Goal: Task Accomplishment & Management: Use online tool/utility

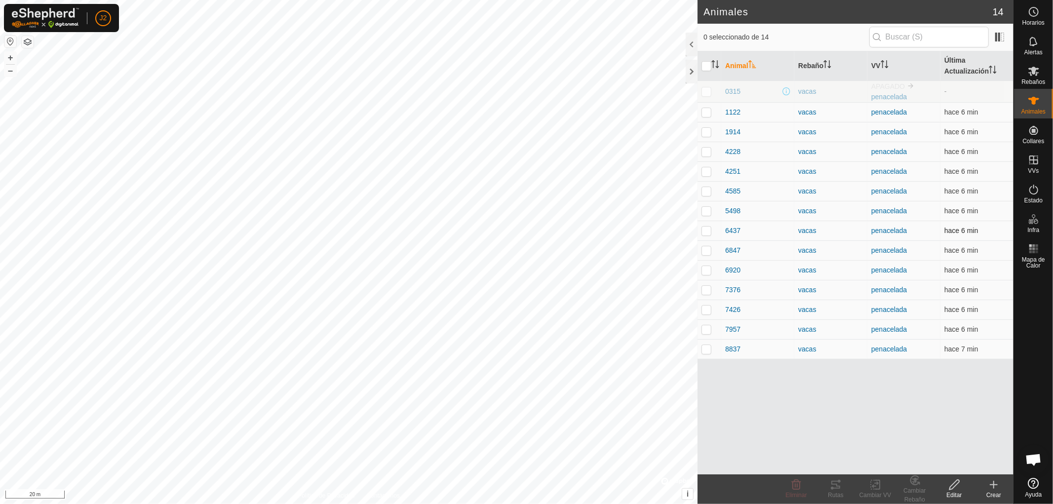
click at [707, 232] on p-checkbox at bounding box center [706, 231] width 10 height 8
click at [836, 487] on icon at bounding box center [836, 485] width 12 height 12
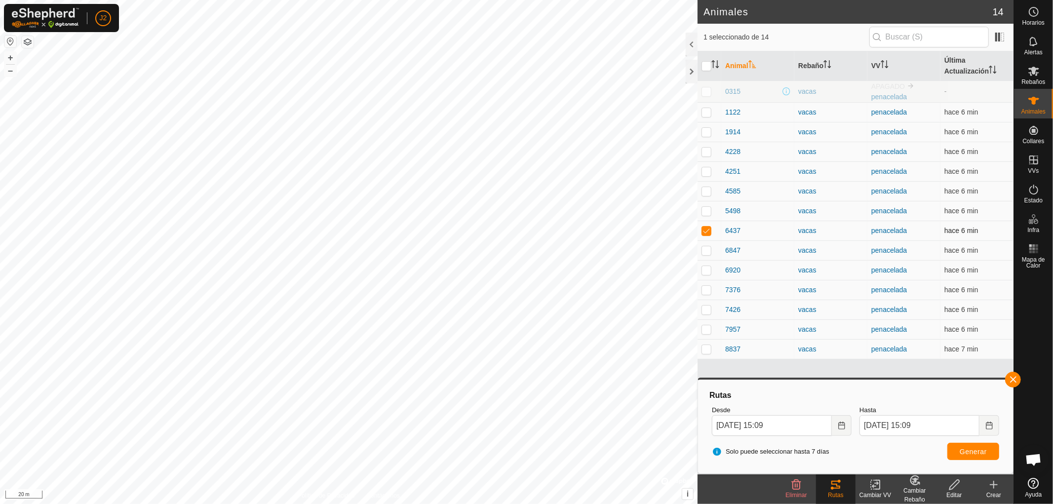
click at [704, 233] on p-checkbox at bounding box center [706, 231] width 10 height 8
checkbox input "false"
click at [1014, 379] on button "button" at bounding box center [1013, 380] width 16 height 16
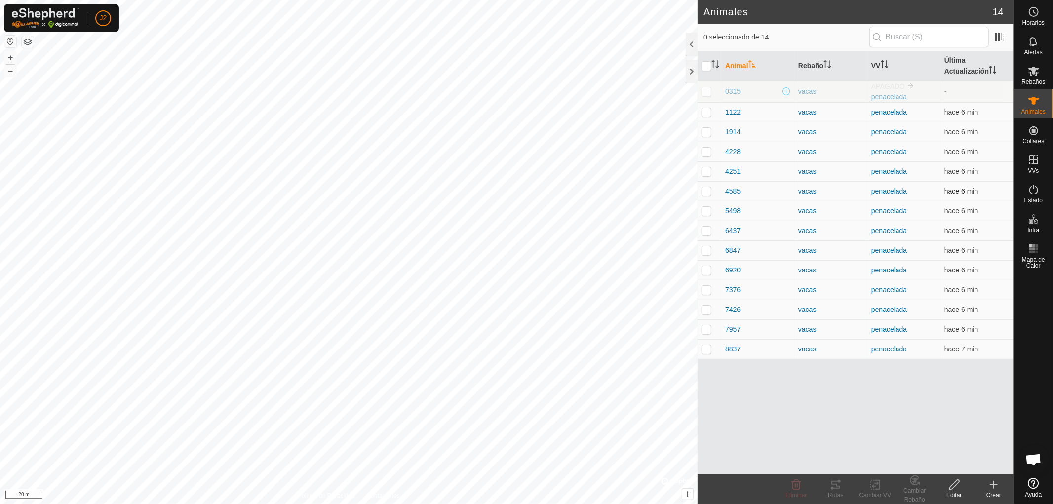
click at [705, 193] on p-checkbox at bounding box center [706, 191] width 10 height 8
click at [837, 487] on icon at bounding box center [836, 485] width 12 height 12
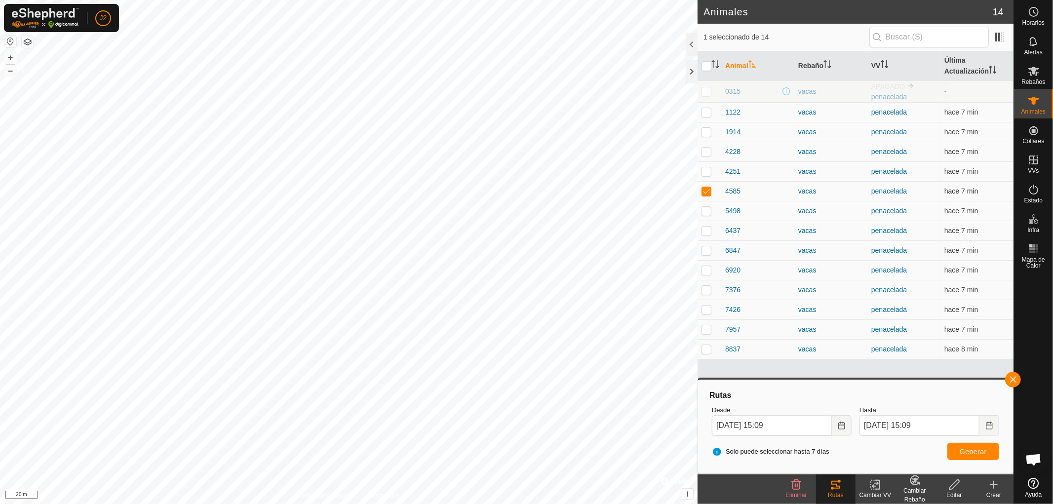
click at [702, 188] on p-checkbox at bounding box center [706, 191] width 10 height 8
checkbox input "false"
click at [1010, 376] on button "button" at bounding box center [1013, 380] width 16 height 16
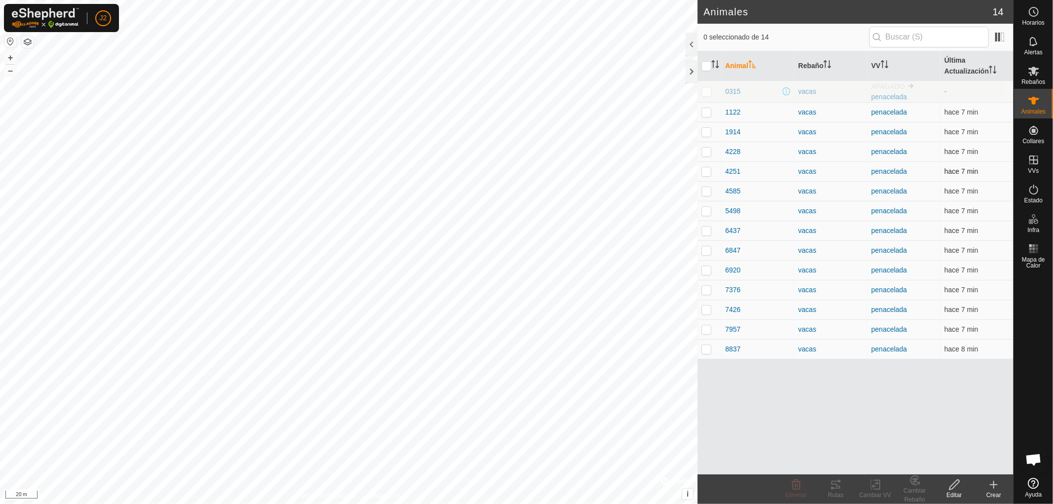
click at [706, 173] on p-checkbox at bounding box center [706, 171] width 10 height 8
click at [837, 490] on icon at bounding box center [836, 485] width 12 height 12
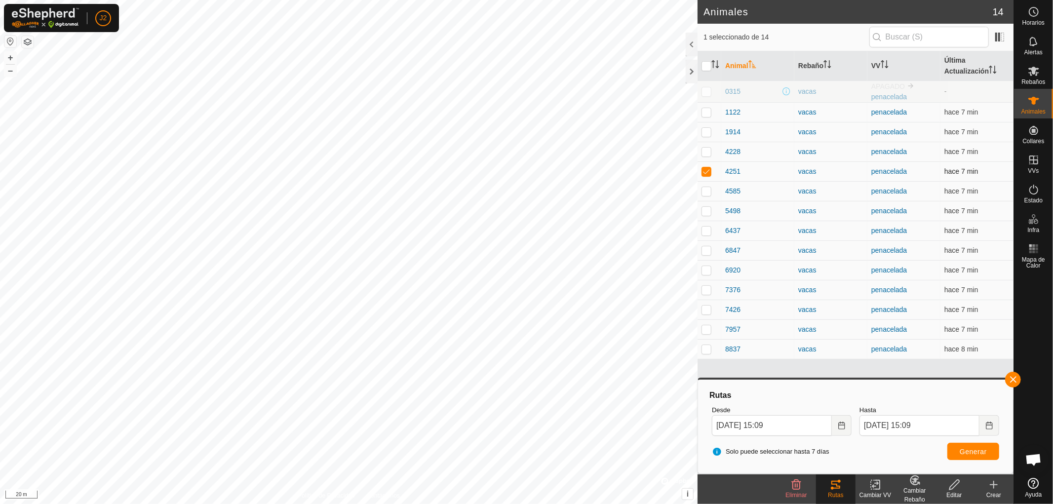
click at [707, 169] on p-checkbox at bounding box center [706, 171] width 10 height 8
checkbox input "false"
click at [1012, 379] on button "button" at bounding box center [1013, 380] width 16 height 16
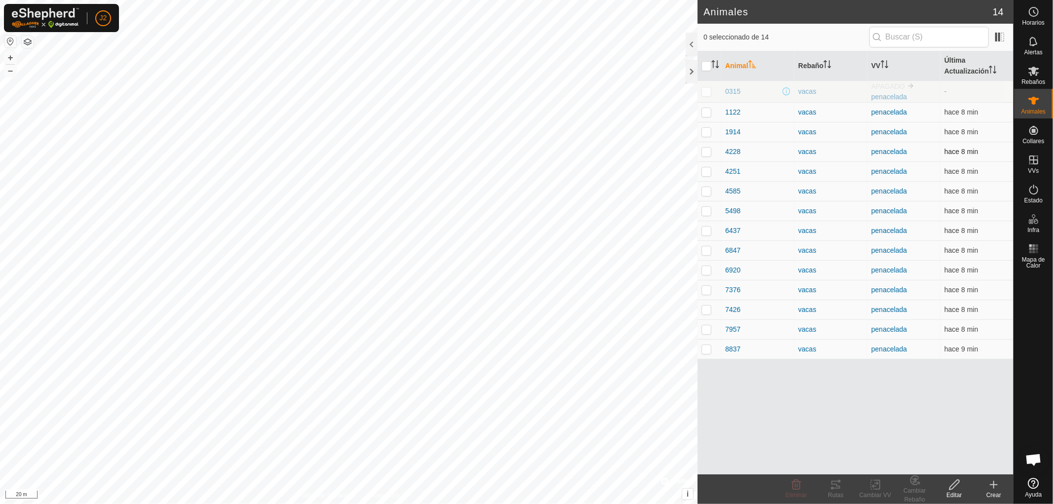
click at [708, 151] on p-checkbox at bounding box center [706, 152] width 10 height 8
click at [836, 489] on icon at bounding box center [836, 485] width 12 height 12
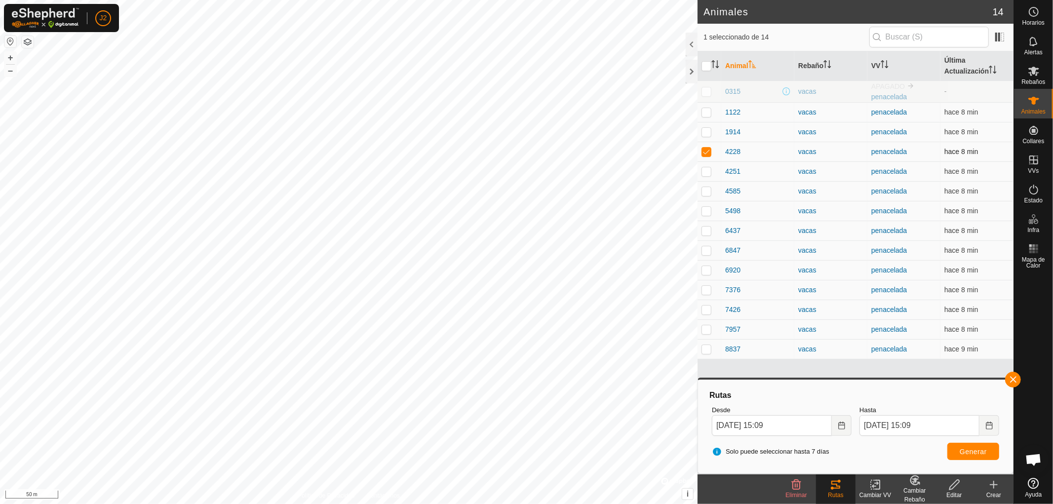
click at [708, 147] on td at bounding box center [709, 152] width 24 height 20
checkbox input "false"
click at [1009, 375] on button "button" at bounding box center [1013, 380] width 16 height 16
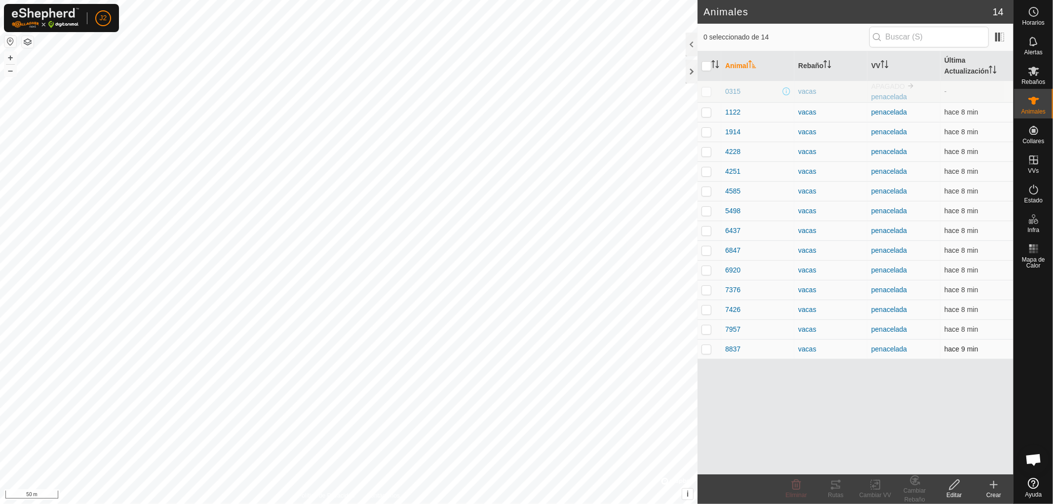
click at [709, 349] on p-checkbox at bounding box center [706, 349] width 10 height 8
click at [835, 493] on div "Rutas" at bounding box center [835, 495] width 39 height 9
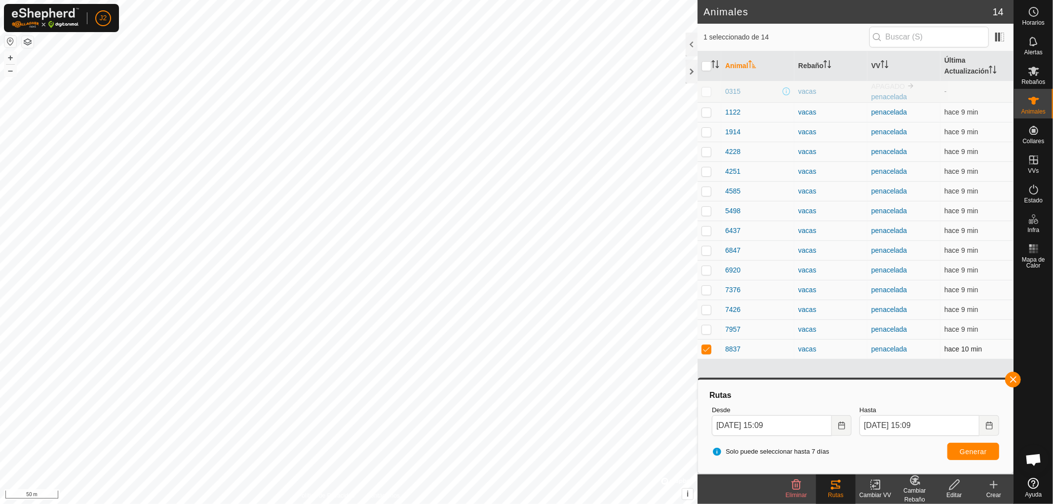
click at [707, 349] on p-checkbox at bounding box center [706, 349] width 10 height 8
checkbox input "false"
click at [1012, 377] on button "button" at bounding box center [1013, 380] width 16 height 16
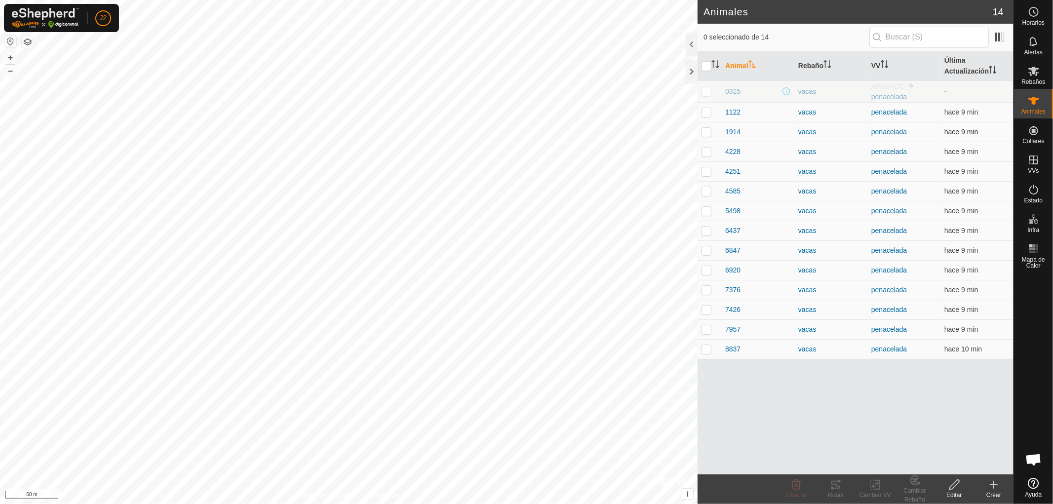
click at [704, 132] on p-checkbox at bounding box center [706, 132] width 10 height 8
click at [839, 492] on div "Rutas" at bounding box center [835, 495] width 39 height 9
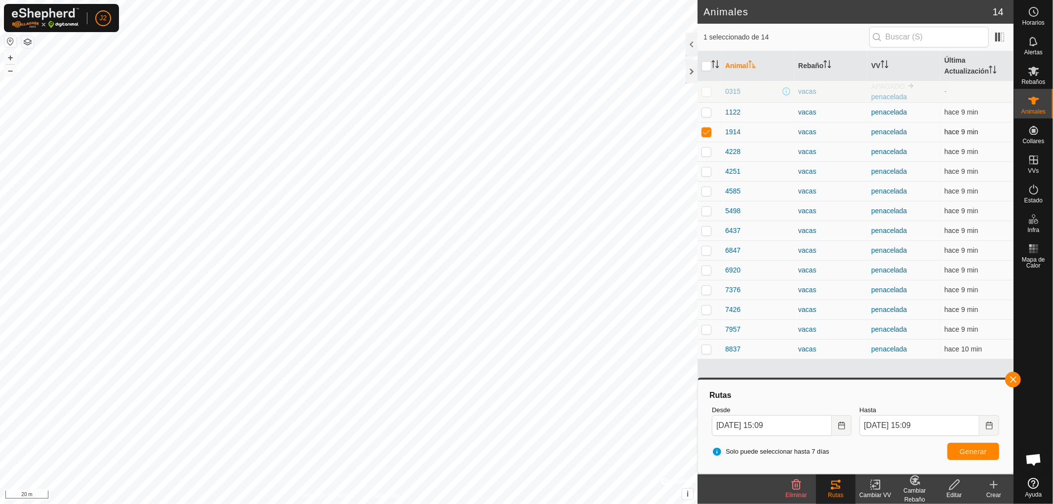
click at [709, 134] on p-checkbox at bounding box center [706, 132] width 10 height 8
checkbox input "false"
click at [1009, 379] on button "button" at bounding box center [1013, 380] width 16 height 16
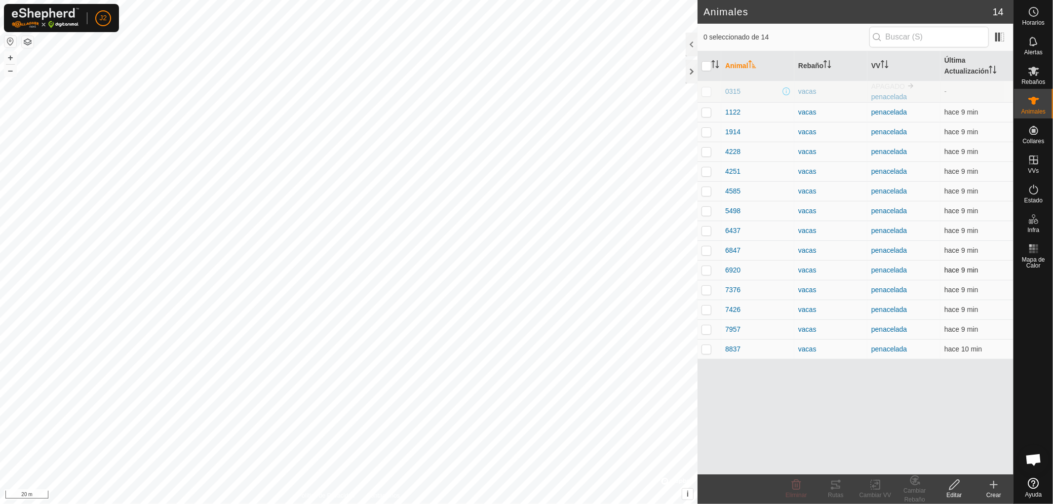
click at [707, 270] on p-checkbox at bounding box center [706, 270] width 10 height 8
click at [835, 491] on div "Rutas" at bounding box center [835, 495] width 39 height 9
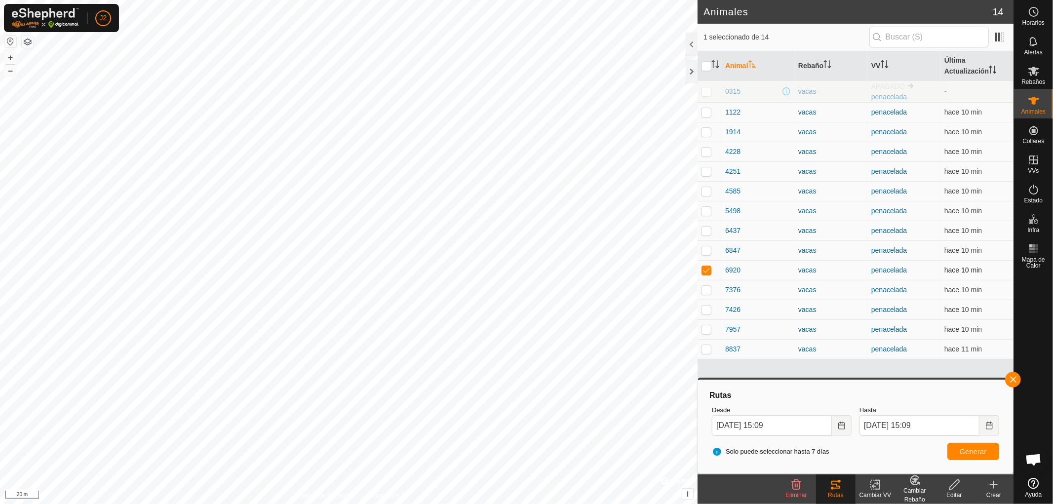
click at [707, 270] on p-checkbox at bounding box center [706, 270] width 10 height 8
checkbox input "false"
click at [1013, 378] on button "button" at bounding box center [1013, 380] width 16 height 16
